Goal: Transaction & Acquisition: Purchase product/service

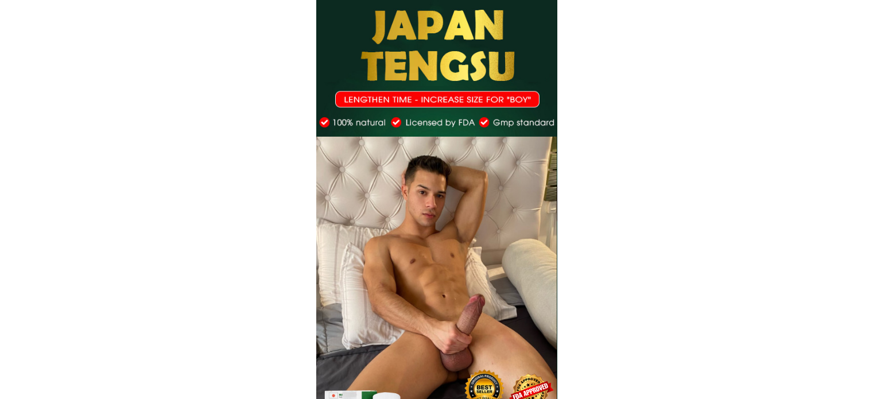
scroll to position [287, 0]
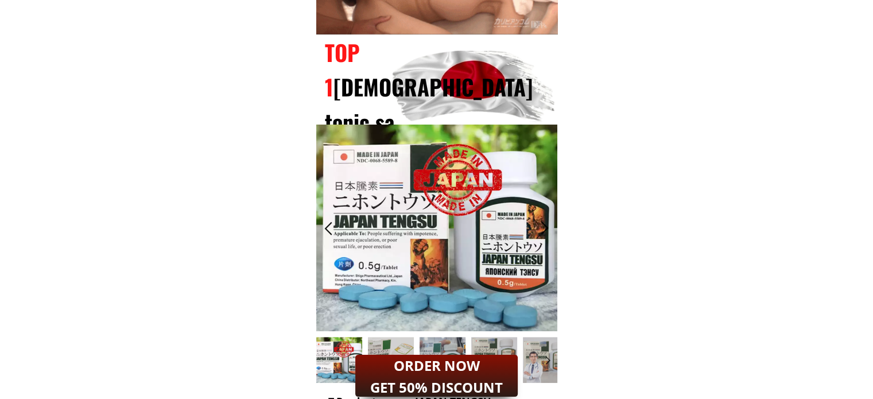
click at [445, 376] on h2 "ORDER NOW GET 50% DISCOUNT" at bounding box center [436, 377] width 146 height 44
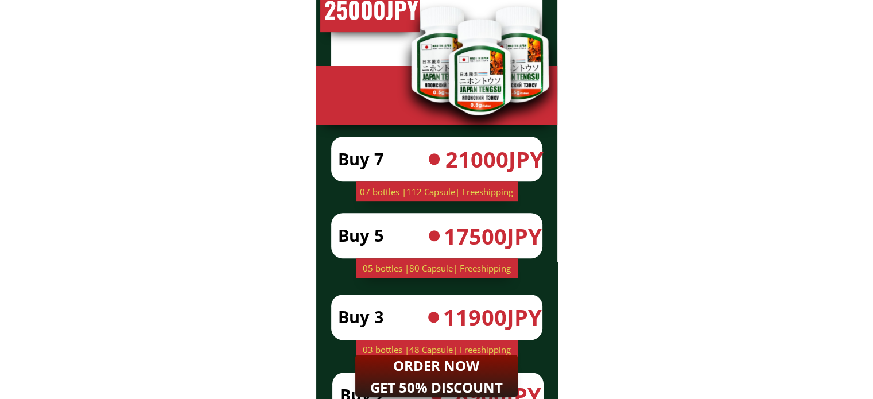
scroll to position [9340, 0]
